Goal: Book appointment/travel/reservation

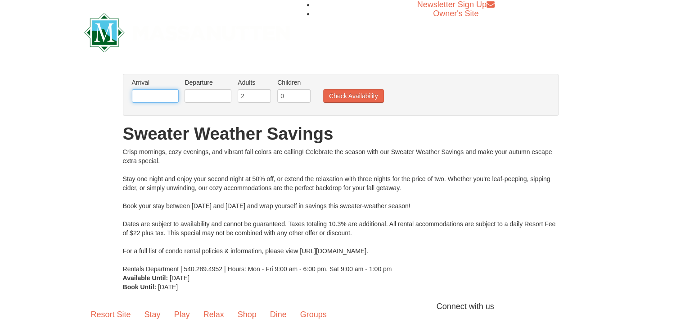
click at [159, 94] on input "text" at bounding box center [155, 96] width 47 height 14
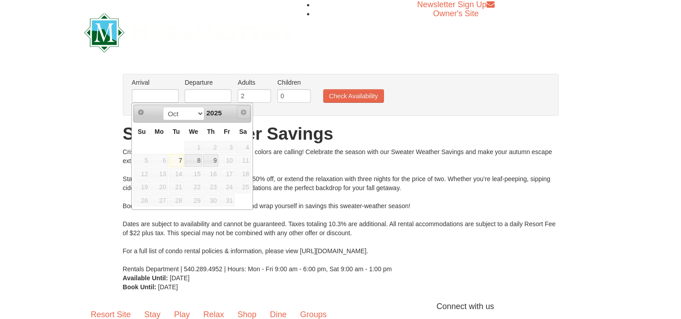
click at [243, 114] on span "Next" at bounding box center [243, 112] width 7 height 7
click at [243, 110] on span "Next" at bounding box center [243, 112] width 7 height 7
click at [241, 111] on span "Next" at bounding box center [243, 112] width 7 height 7
click at [198, 112] on select "Oct" at bounding box center [184, 114] width 42 height 14
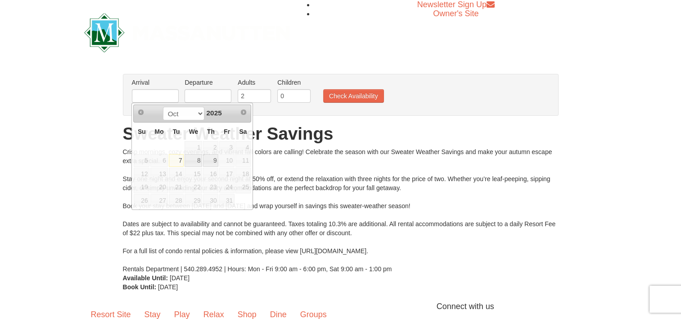
click at [344, 136] on h1 "Sweater Weather Savings" at bounding box center [341, 134] width 436 height 18
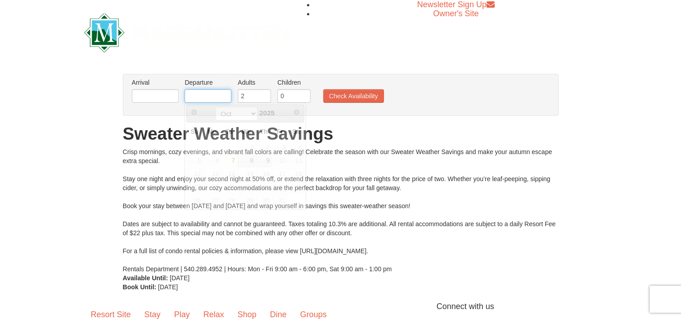
click at [209, 95] on input "text" at bounding box center [208, 96] width 47 height 14
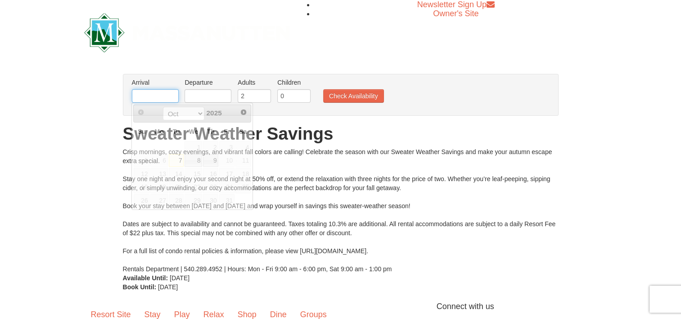
click at [168, 99] on input "text" at bounding box center [155, 96] width 47 height 14
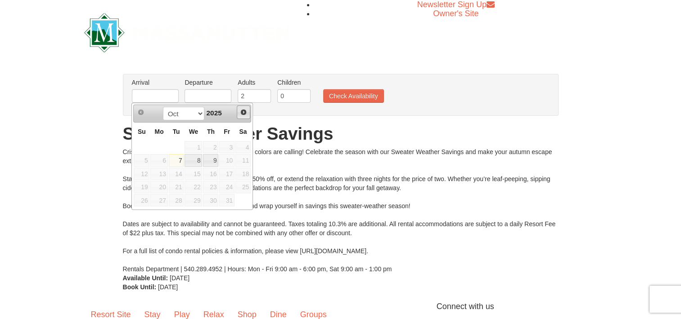
click at [247, 110] on span "Next" at bounding box center [243, 112] width 7 height 7
click at [243, 110] on span "Next" at bounding box center [243, 112] width 7 height 7
